Goal: Transaction & Acquisition: Purchase product/service

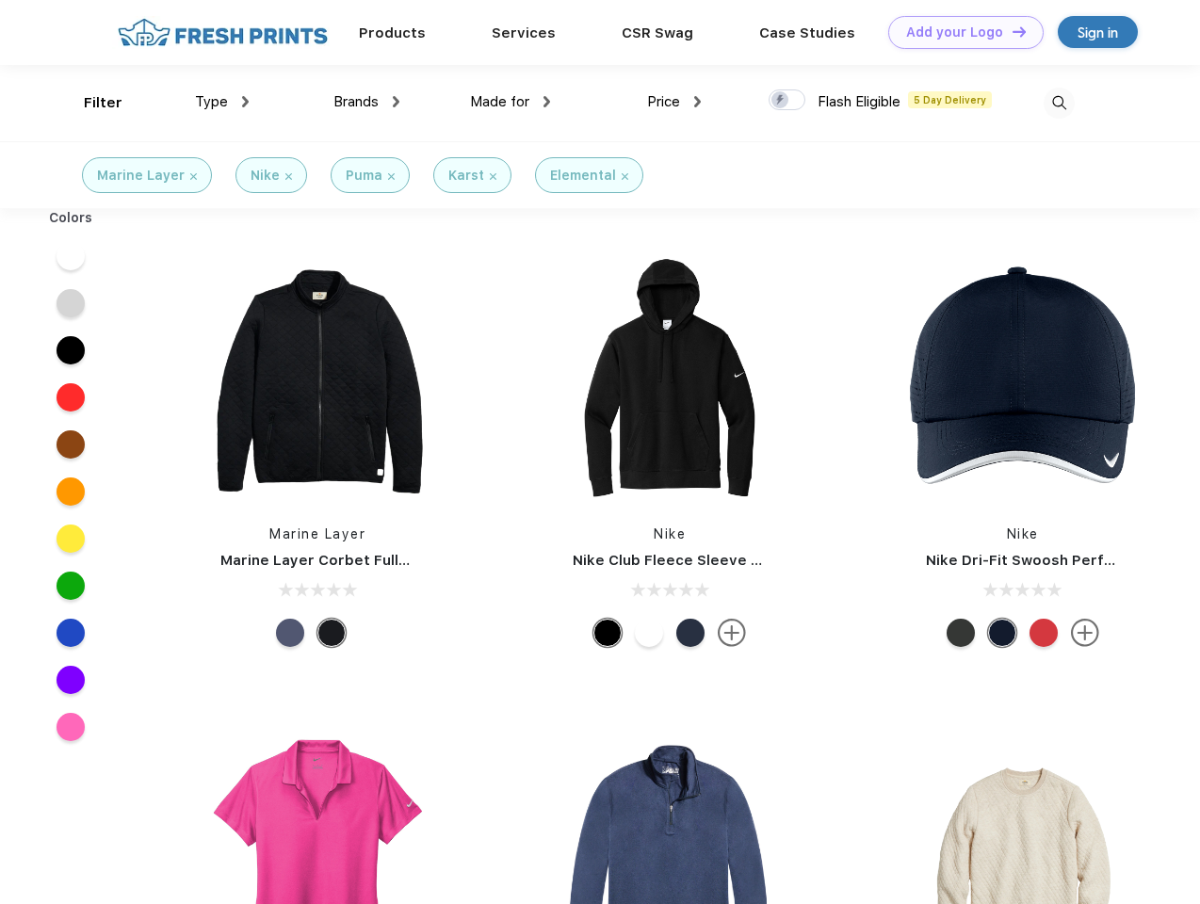
click at [959, 32] on link "Add your Logo Design Tool" at bounding box center [965, 32] width 155 height 33
click at [0, 0] on div "Design Tool" at bounding box center [0, 0] width 0 height 0
click at [1011, 31] on link "Add your Logo Design Tool" at bounding box center [965, 32] width 155 height 33
click at [90, 103] on div "Filter" at bounding box center [103, 103] width 39 height 22
click at [222, 102] on span "Type" at bounding box center [211, 101] width 33 height 17
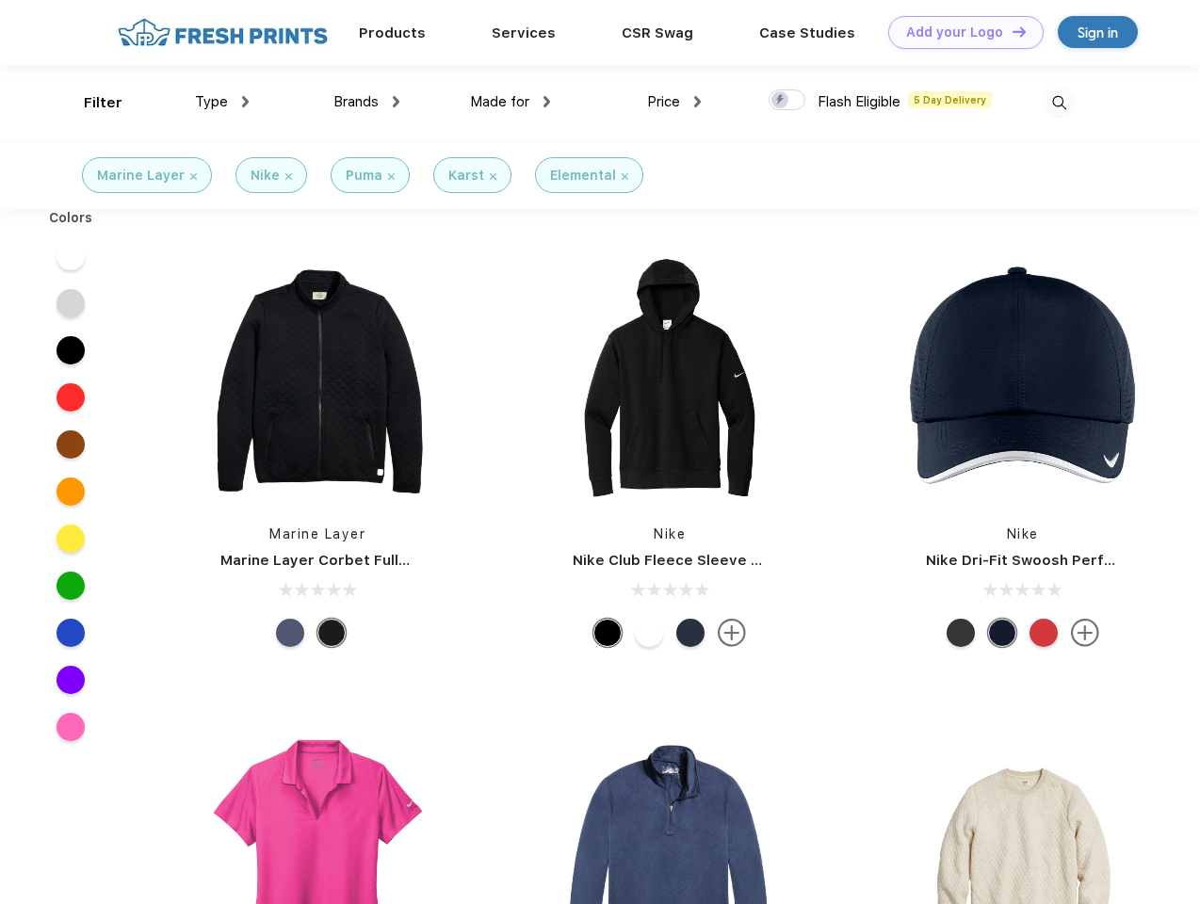
click at [366, 102] on span "Brands" at bounding box center [355, 101] width 45 height 17
click at [511, 102] on span "Made for" at bounding box center [499, 101] width 59 height 17
click at [675, 102] on span "Price" at bounding box center [663, 101] width 33 height 17
click at [788, 101] on div at bounding box center [787, 99] width 37 height 21
click at [781, 101] on input "checkbox" at bounding box center [775, 95] width 12 height 12
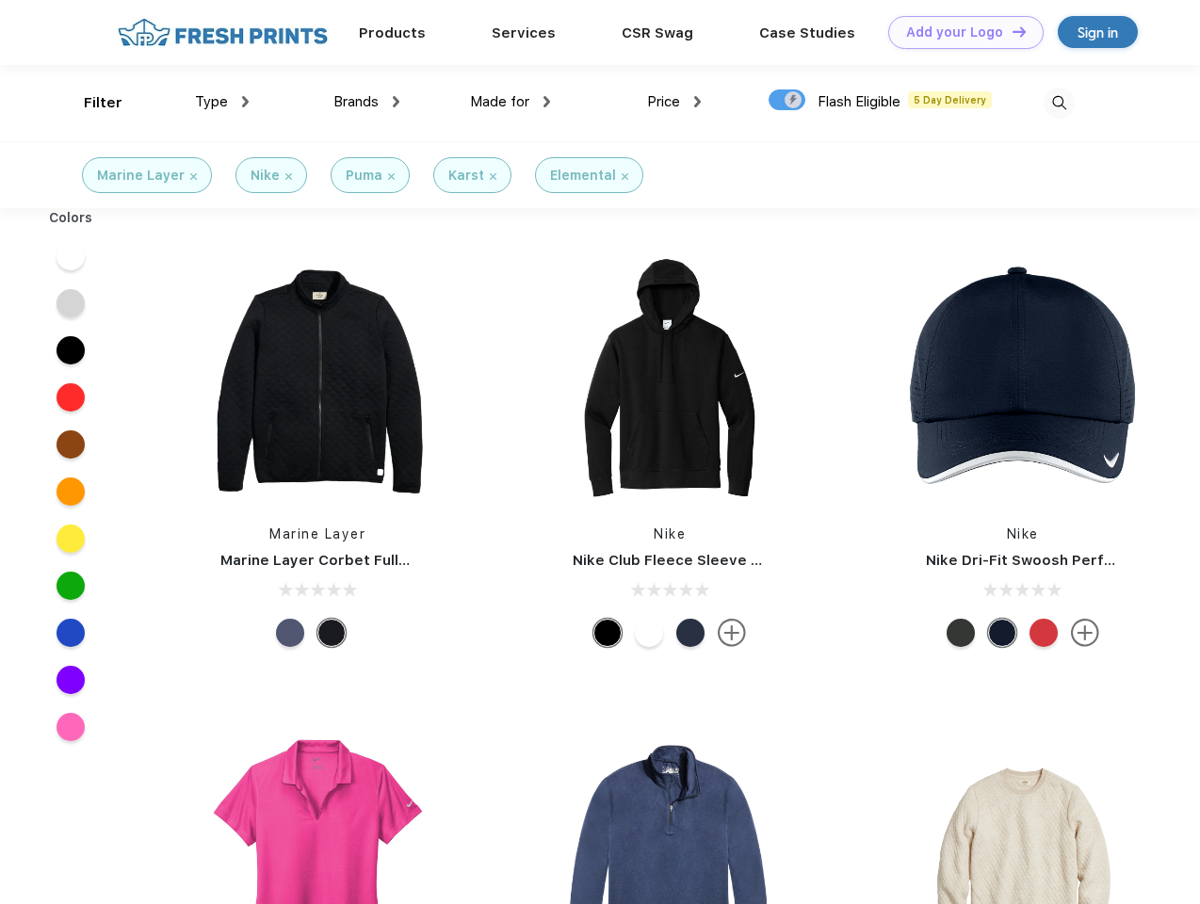
click at [1059, 103] on img at bounding box center [1059, 103] width 31 height 31
